Goal: Transaction & Acquisition: Purchase product/service

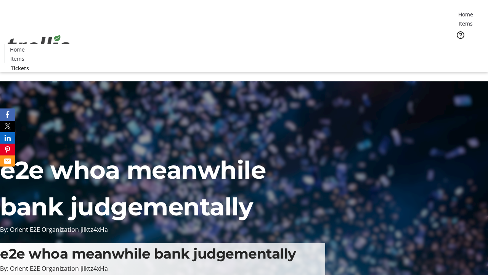
click at [459, 44] on span "Tickets" at bounding box center [468, 48] width 18 height 8
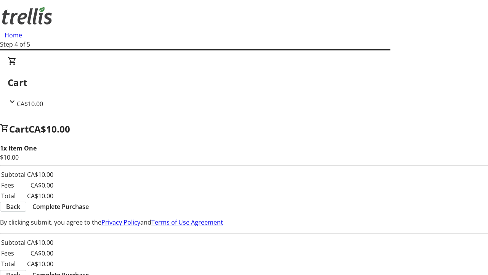
click at [89, 202] on span "Complete Purchase" at bounding box center [60, 206] width 56 height 9
